Goal: Register for event/course

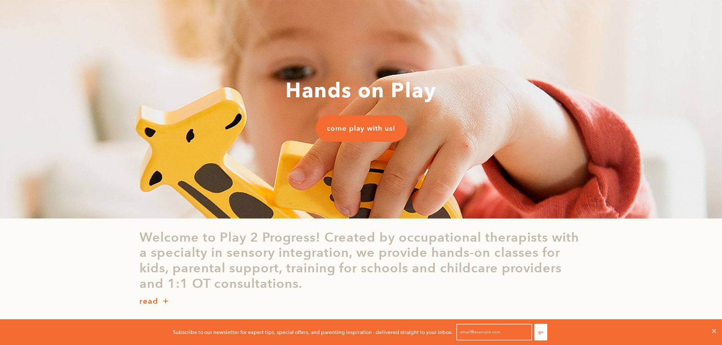
scroll to position [6, 6]
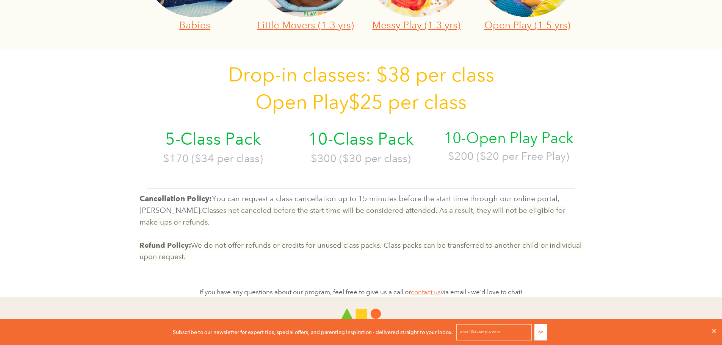
scroll to position [152, 0]
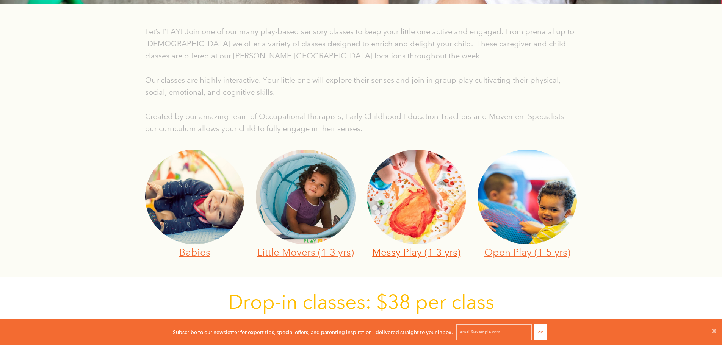
click at [422, 248] on link "Messy Play (1-3 yrs)" at bounding box center [416, 252] width 88 height 12
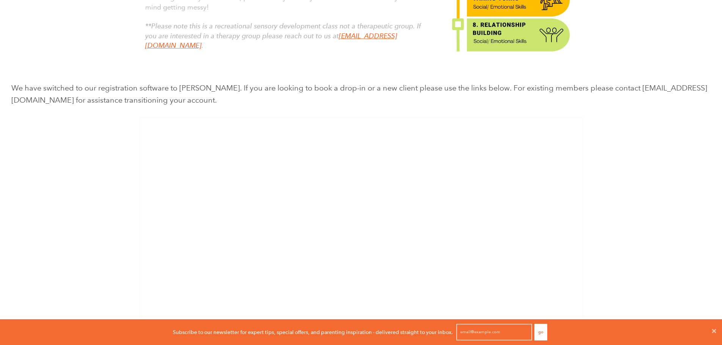
scroll to position [531, 0]
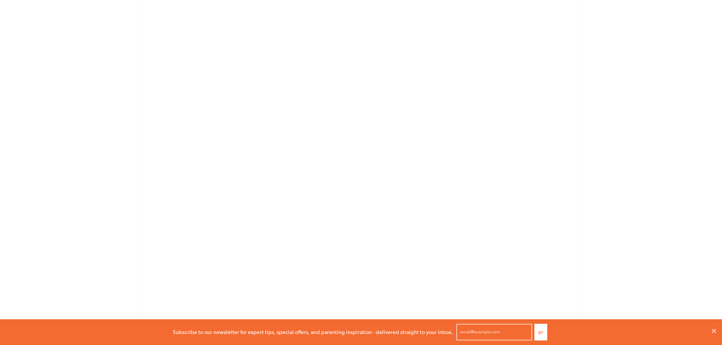
scroll to position [0, 0]
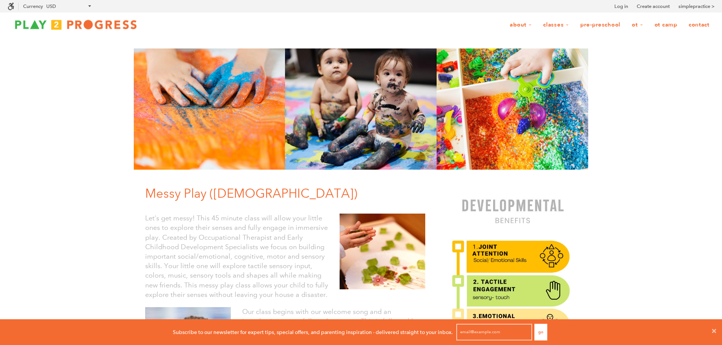
click at [49, 24] on img at bounding box center [76, 24] width 136 height 15
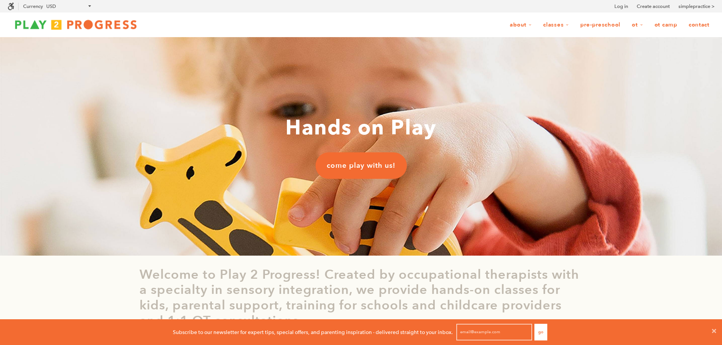
scroll to position [0, 6]
click at [590, 25] on link "Pre-Preschool" at bounding box center [601, 25] width 50 height 14
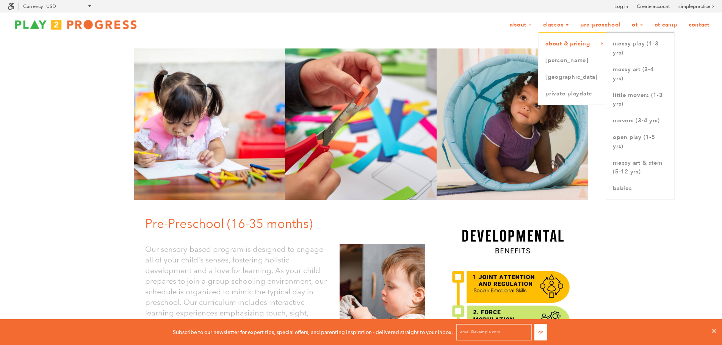
click at [554, 42] on link "About & Pricing" at bounding box center [572, 44] width 67 height 17
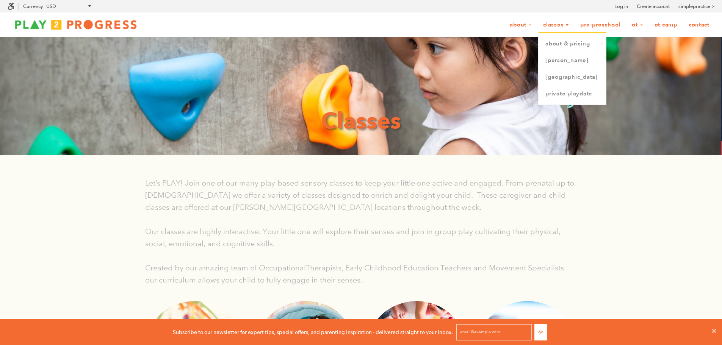
scroll to position [6, 6]
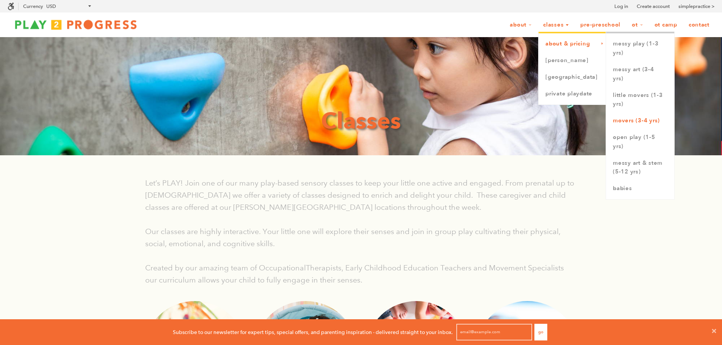
click at [629, 123] on link "Movers (3-4 yrs)" at bounding box center [640, 121] width 68 height 17
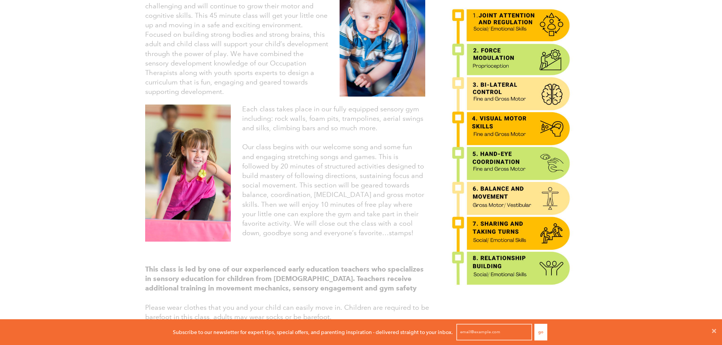
scroll to position [190, 0]
